Goal: Task Accomplishment & Management: Complete application form

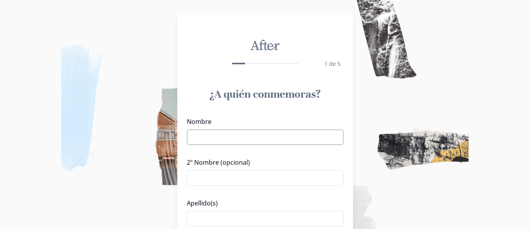
click at [278, 142] on input "Nombre" at bounding box center [265, 138] width 157 height 16
type input "[PERSON_NAME]"
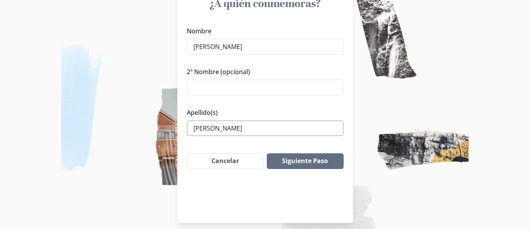
scroll to position [97, 0]
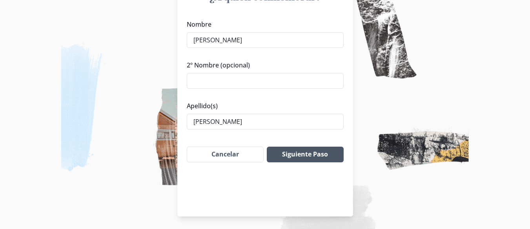
type input "[PERSON_NAME]"
click at [307, 156] on button "Siguiente Paso" at bounding box center [305, 155] width 77 height 16
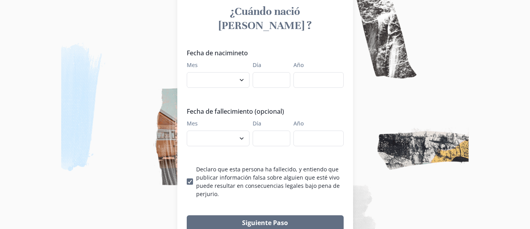
scroll to position [58, 0]
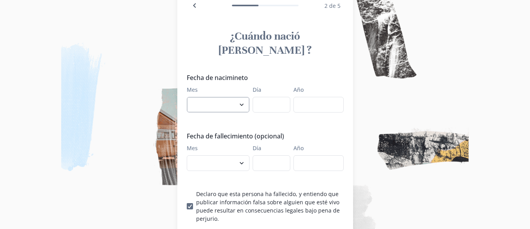
click at [244, 97] on select "enero febrero marzo [PERSON_NAME] [PERSON_NAME] septiembre octubre noviembre di…" at bounding box center [218, 105] width 63 height 16
select select "4"
click at [190, 97] on select "enero febrero marzo [PERSON_NAME] [PERSON_NAME] septiembre octubre noviembre di…" at bounding box center [218, 105] width 63 height 16
click at [271, 97] on input "Día" at bounding box center [272, 105] width 38 height 16
type input "17"
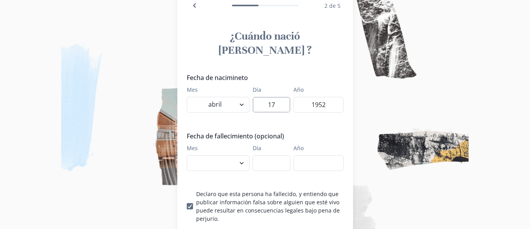
type input "1952"
click at [247, 155] on select "enero febrero marzo [PERSON_NAME] [PERSON_NAME] septiembre octubre noviembre di…" at bounding box center [218, 163] width 63 height 16
select select "10"
click at [190, 155] on select "enero febrero marzo [PERSON_NAME] [PERSON_NAME] septiembre octubre noviembre di…" at bounding box center [218, 163] width 63 height 16
click at [270, 155] on input "Día" at bounding box center [272, 163] width 38 height 16
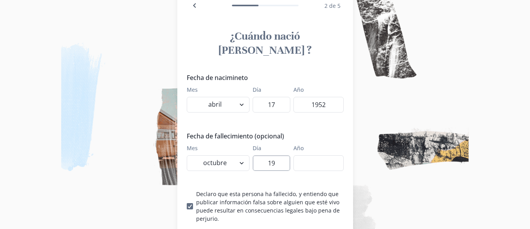
type input "19"
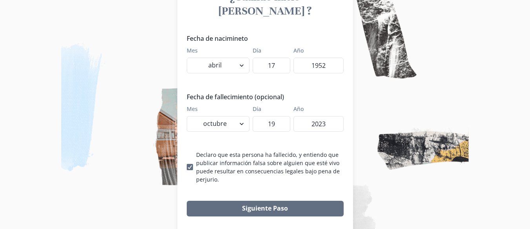
type input "2023"
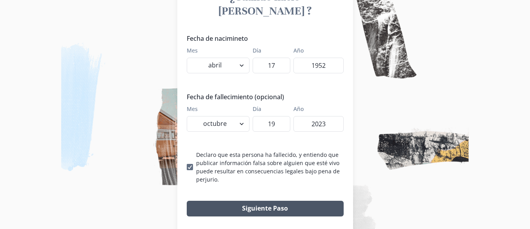
click at [269, 201] on button "Siguiente Paso" at bounding box center [265, 209] width 157 height 16
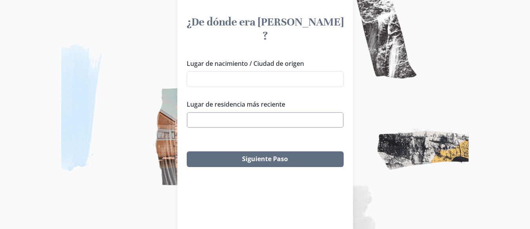
scroll to position [58, 0]
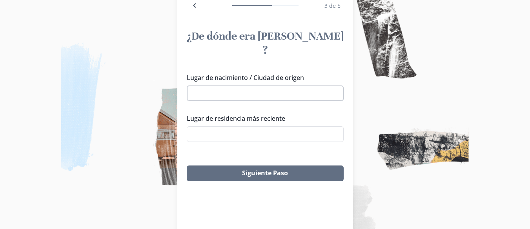
click at [265, 86] on input "Lugar de nacimiento / Ciudad de origen" at bounding box center [265, 94] width 157 height 16
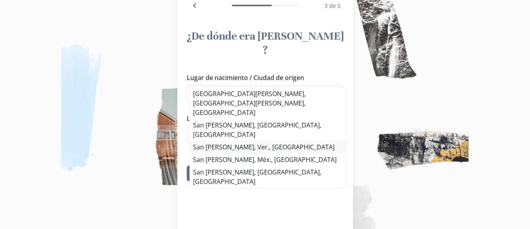
click at [265, 141] on li "San [PERSON_NAME], Ver., [GEOGRAPHIC_DATA]" at bounding box center [268, 147] width 156 height 13
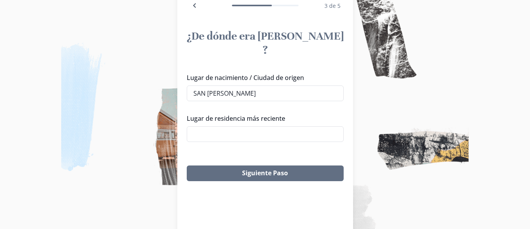
type input "San [PERSON_NAME], Ver., [GEOGRAPHIC_DATA]"
click at [266, 138] on li "San [PERSON_NAME], Ver., [GEOGRAPHIC_DATA]" at bounding box center [268, 144] width 148 height 12
click at [281, 114] on label "Lugar de residencia más reciente" at bounding box center [263, 118] width 152 height 9
click at [281, 126] on input "Lugar de residencia más reciente" at bounding box center [265, 134] width 157 height 16
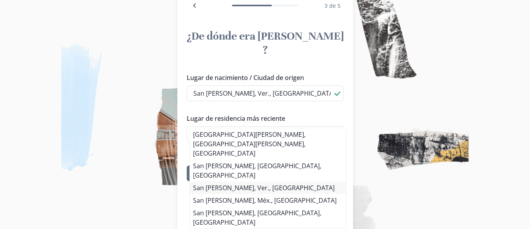
click at [267, 168] on div "[GEOGRAPHIC_DATA][PERSON_NAME], [GEOGRAPHIC_DATA][PERSON_NAME], [GEOGRAPHIC_DAT…" at bounding box center [268, 178] width 157 height 101
click at [267, 182] on li "San [PERSON_NAME], Ver., [GEOGRAPHIC_DATA]" at bounding box center [268, 188] width 156 height 13
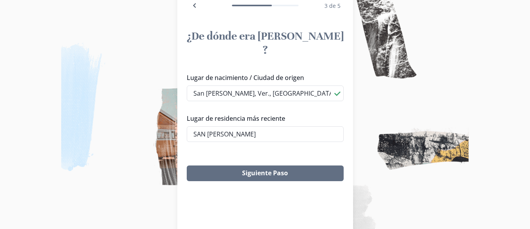
type input "San [PERSON_NAME], Ver., [GEOGRAPHIC_DATA]"
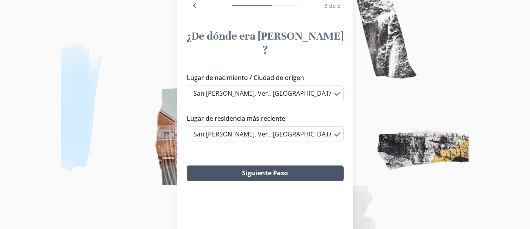
click at [271, 166] on button "Siguiente Paso" at bounding box center [265, 174] width 157 height 16
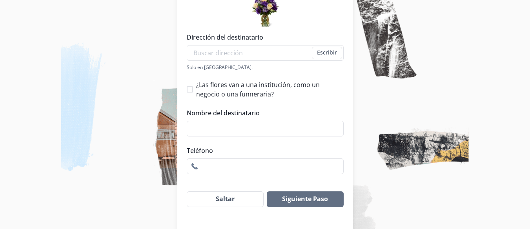
scroll to position [151, 0]
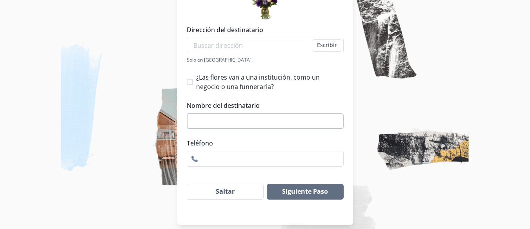
click at [240, 113] on input "Nombre del destinatario" at bounding box center [265, 121] width 157 height 16
